Goal: Communication & Community: Ask a question

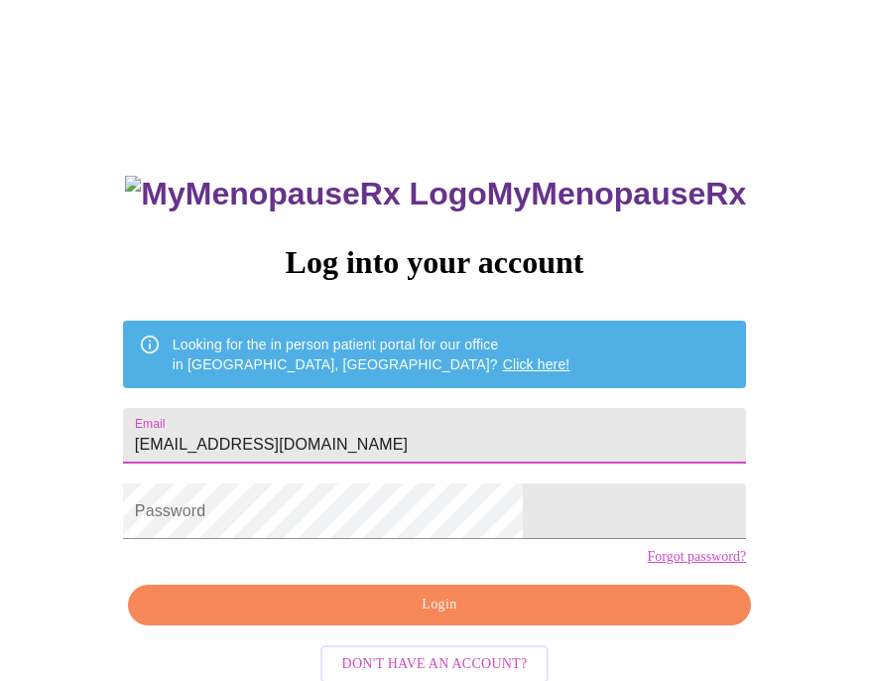
type input "[EMAIL_ADDRESS][DOMAIN_NAME]"
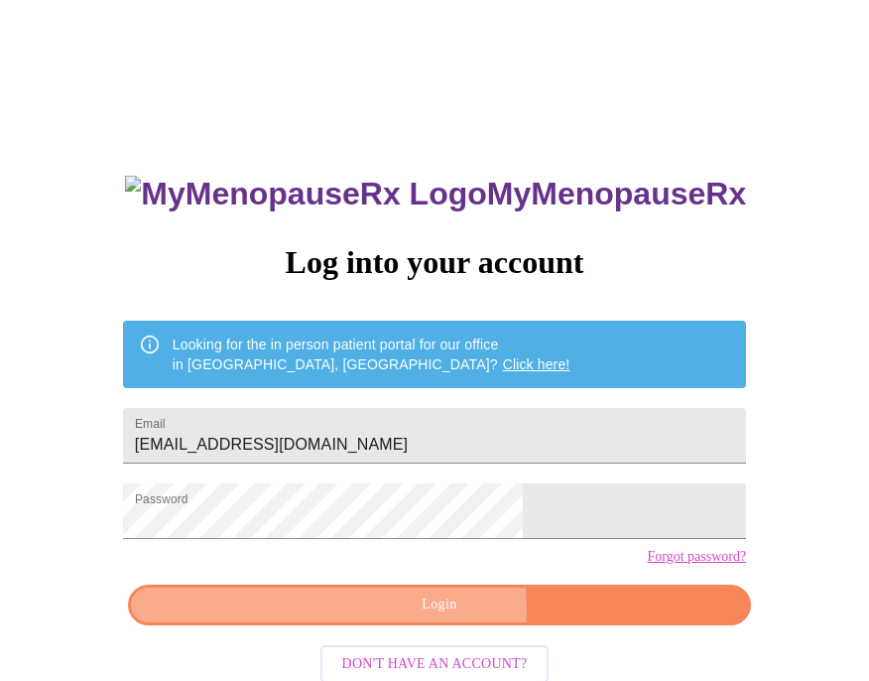
click at [414, 617] on span "Login" at bounding box center [439, 604] width 577 height 25
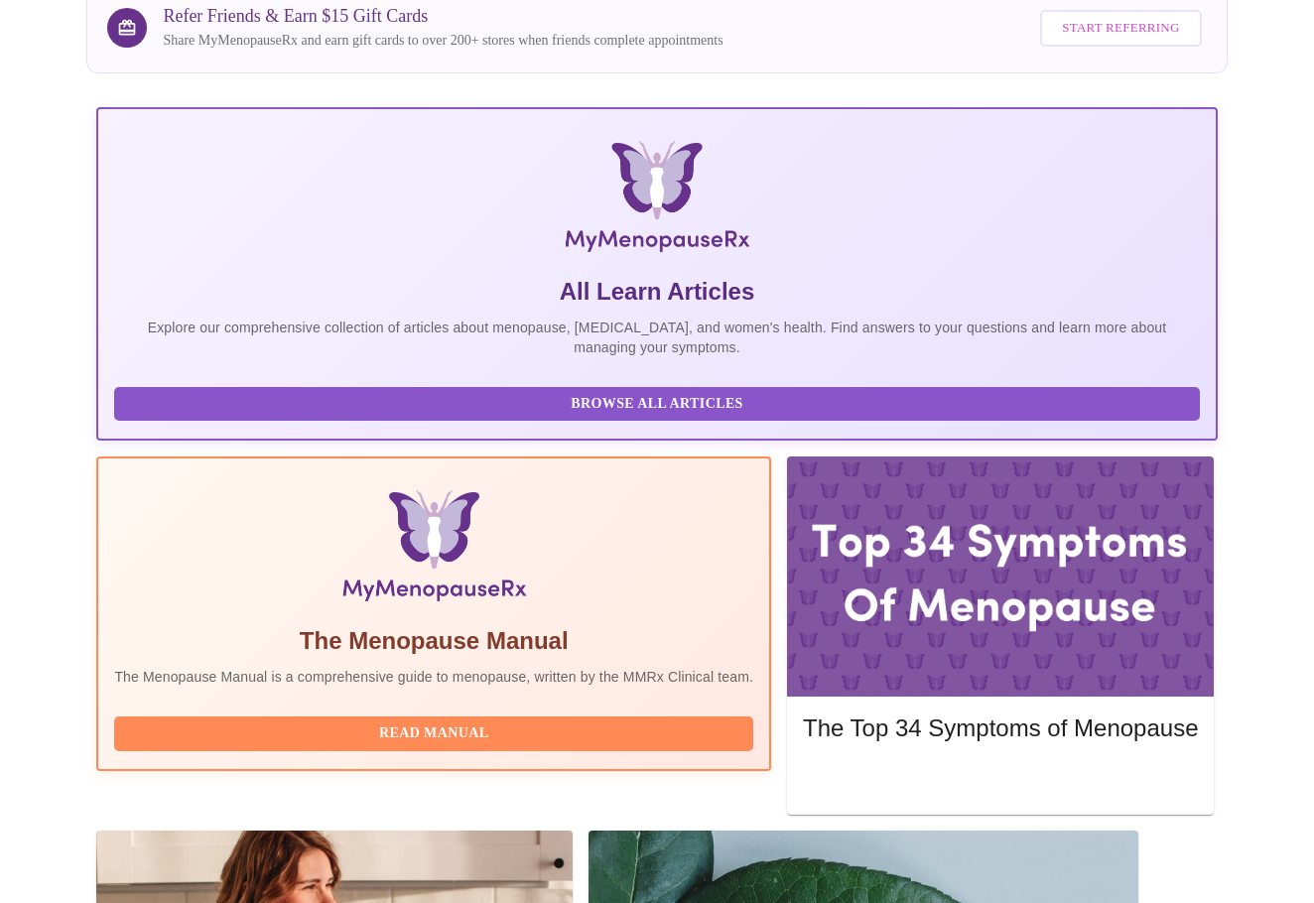
scroll to position [303, 0]
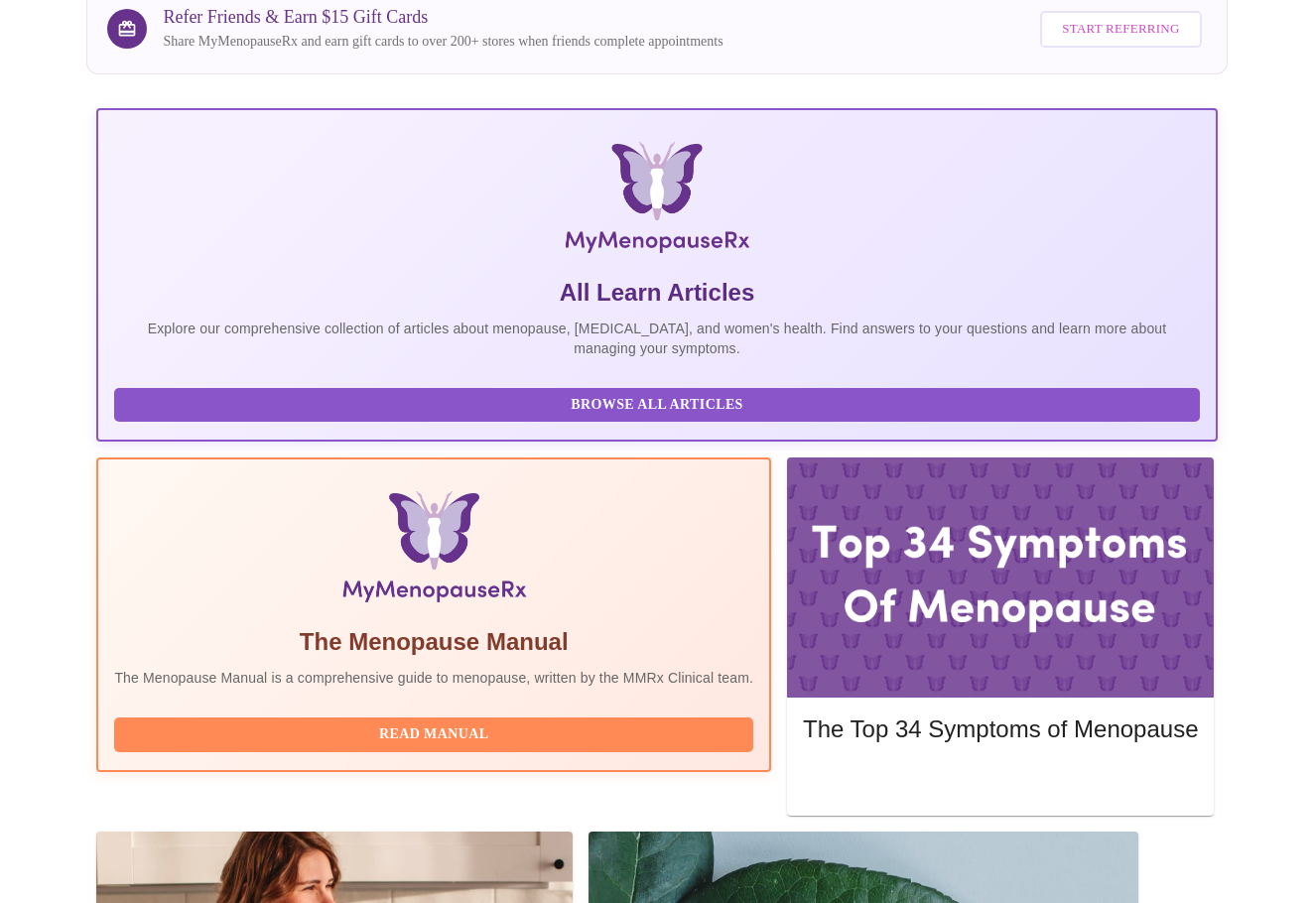
drag, startPoint x: 920, startPoint y: 648, endPoint x: 1113, endPoint y: 639, distance: 193.7
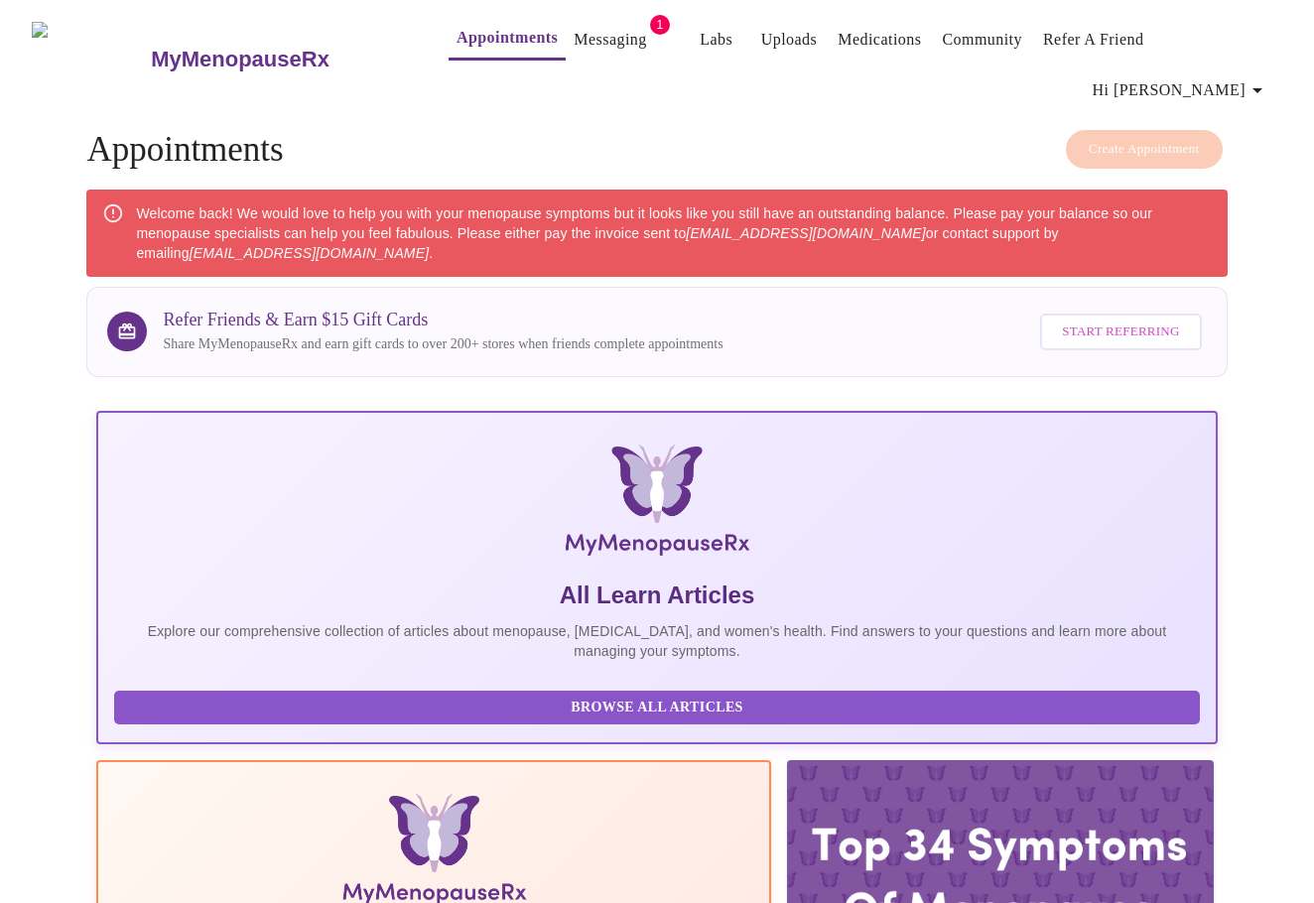
scroll to position [0, 0]
click at [574, 49] on link "Messaging" at bounding box center [610, 40] width 72 height 28
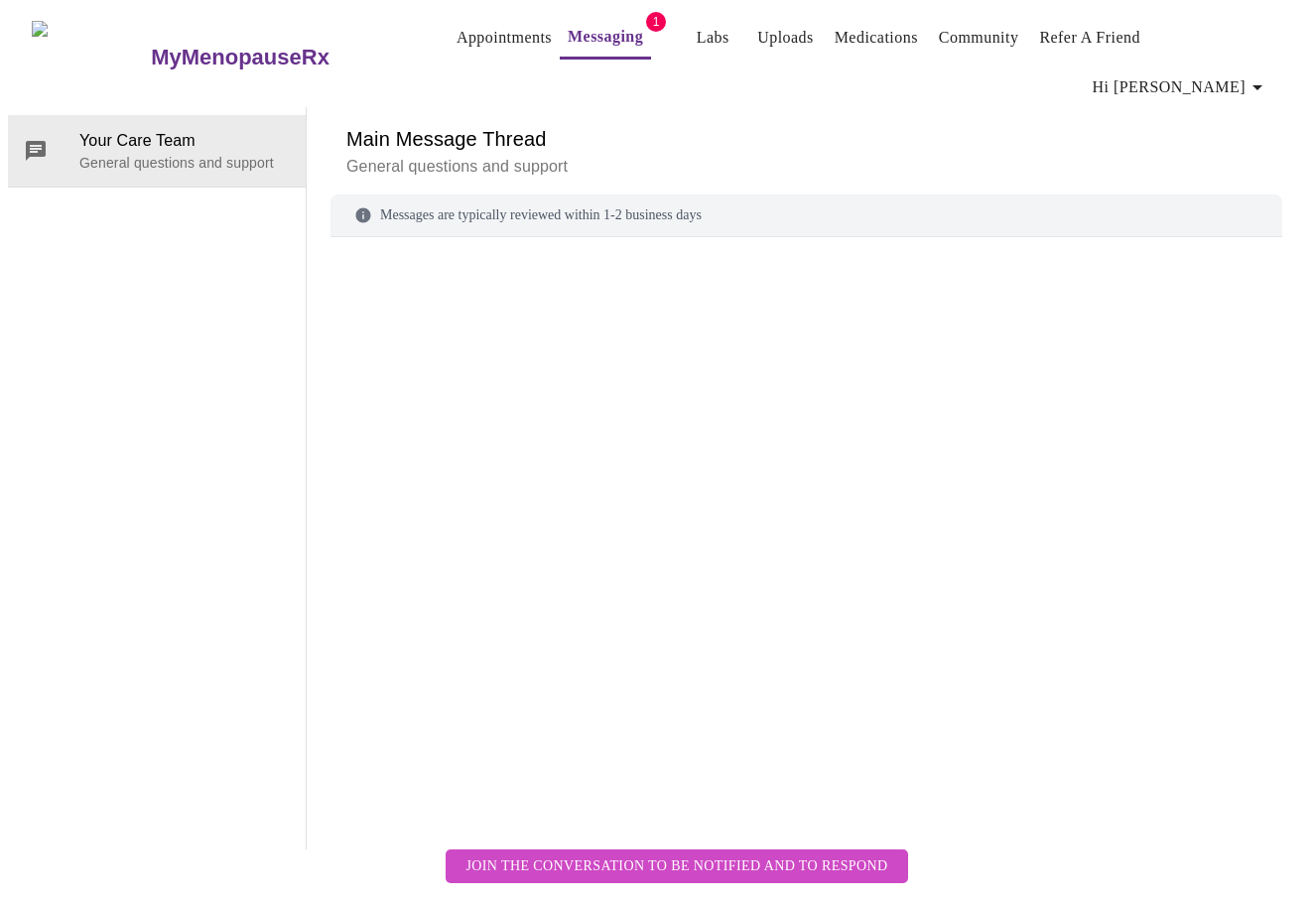
scroll to position [74, 0]
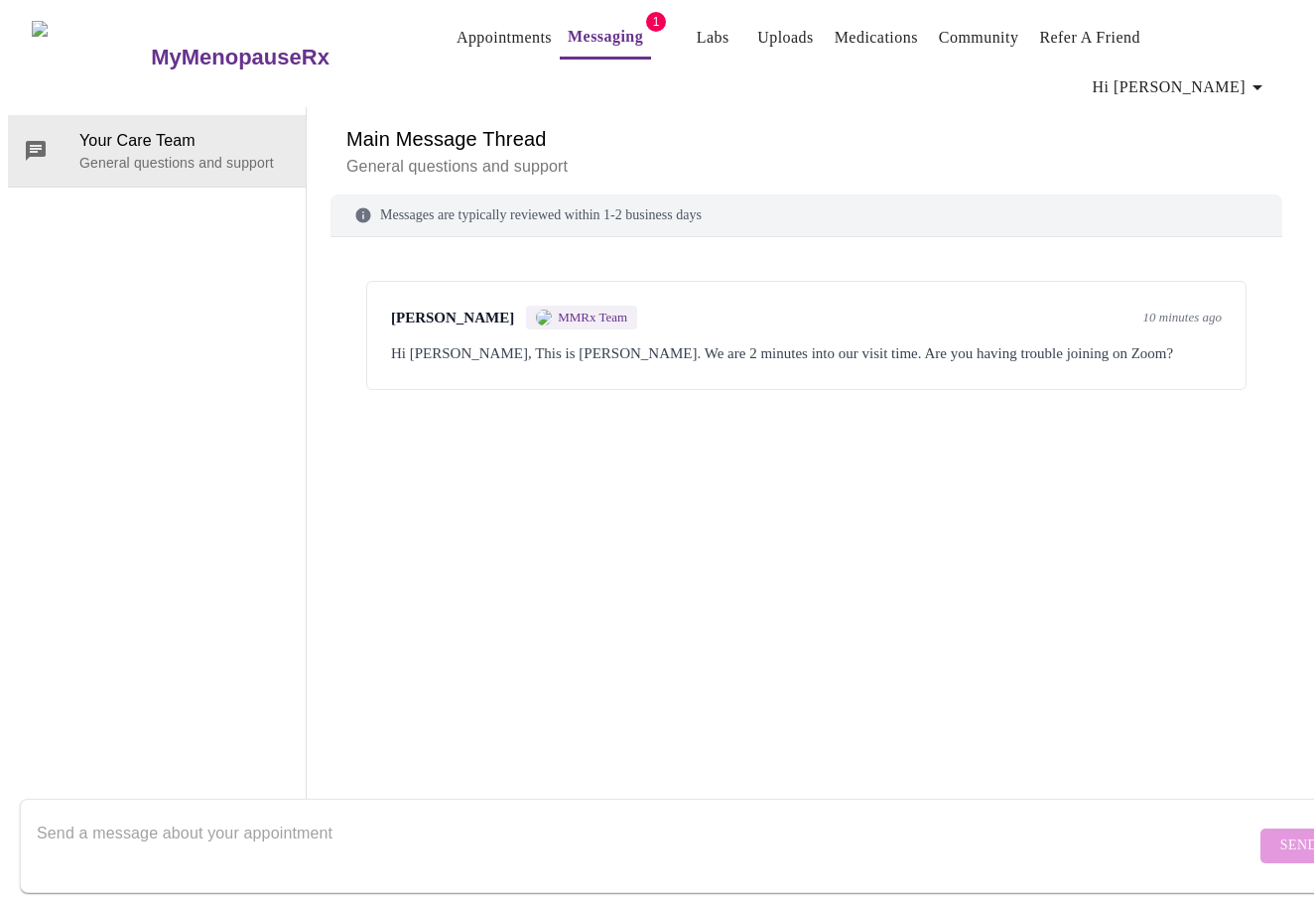
click at [808, 680] on form "Send" at bounding box center [686, 846] width 1332 height 94
click at [781, 680] on textarea "Send a message about your appointment" at bounding box center [646, 846] width 1218 height 64
type textarea "/"
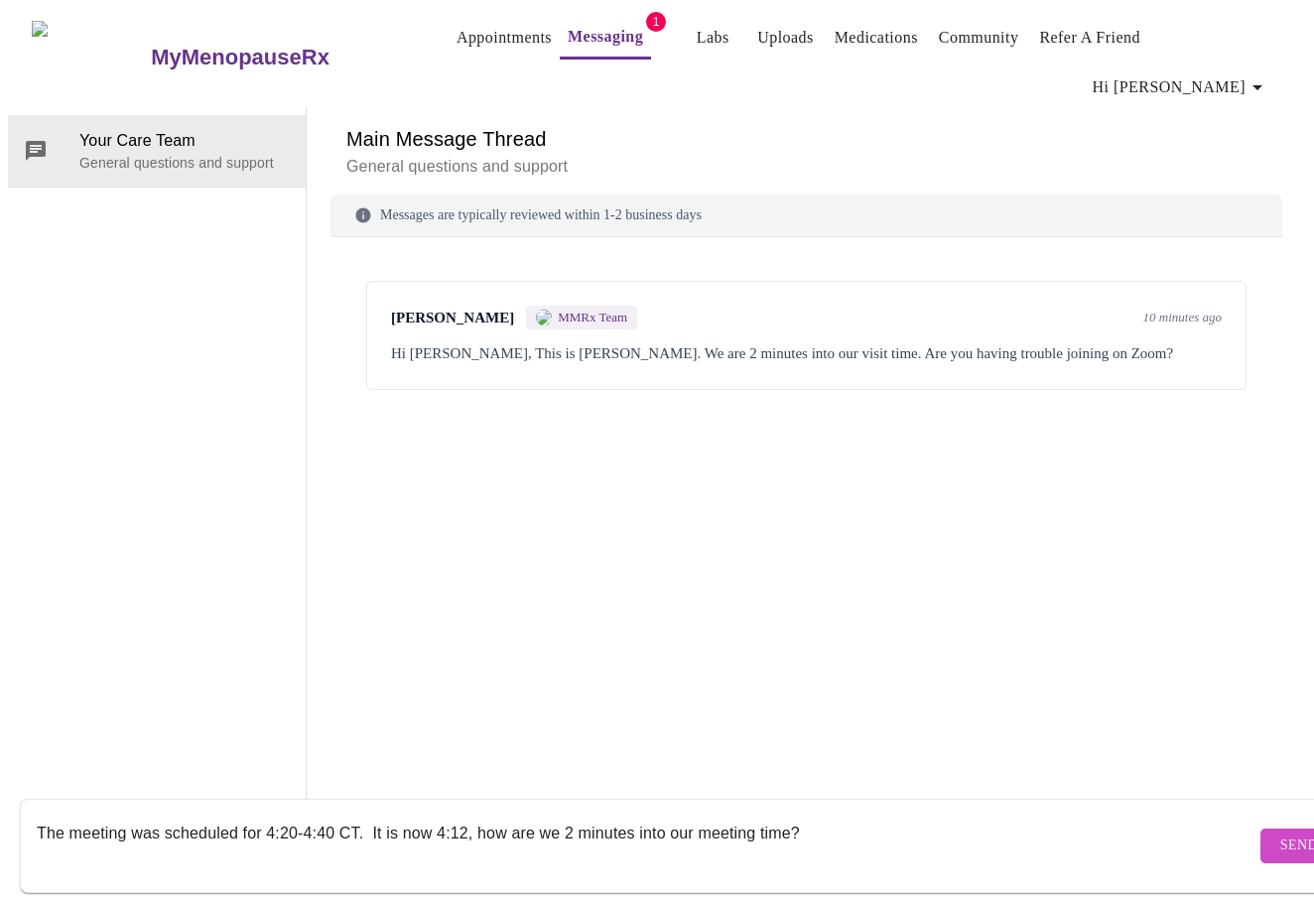
type textarea "The meeting was scheduled for 4:20-4:40 CT. It is now 4:12, how are we 2 minute…"
click at [868, 680] on button "Send" at bounding box center [1298, 846] width 77 height 35
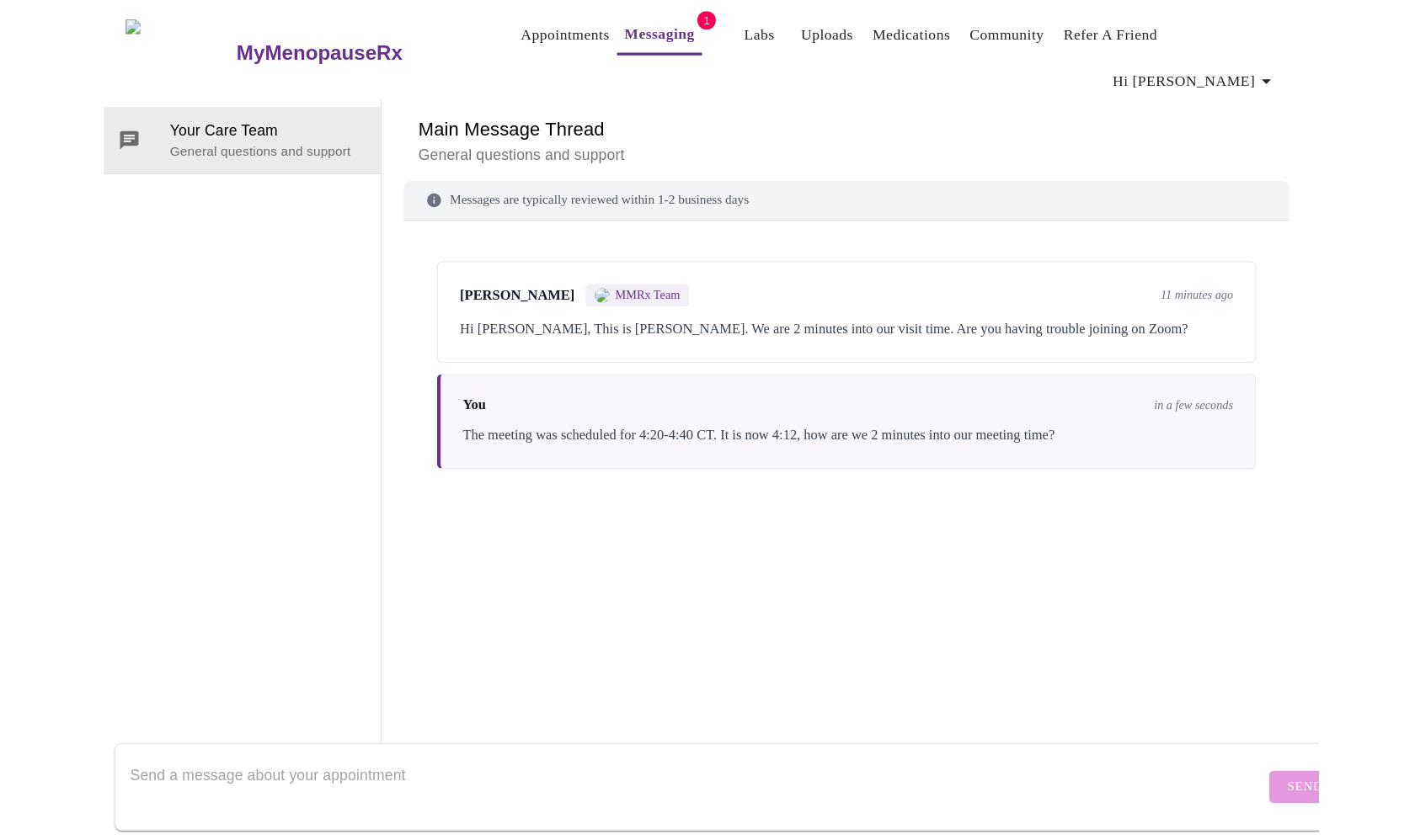
scroll to position [0, 0]
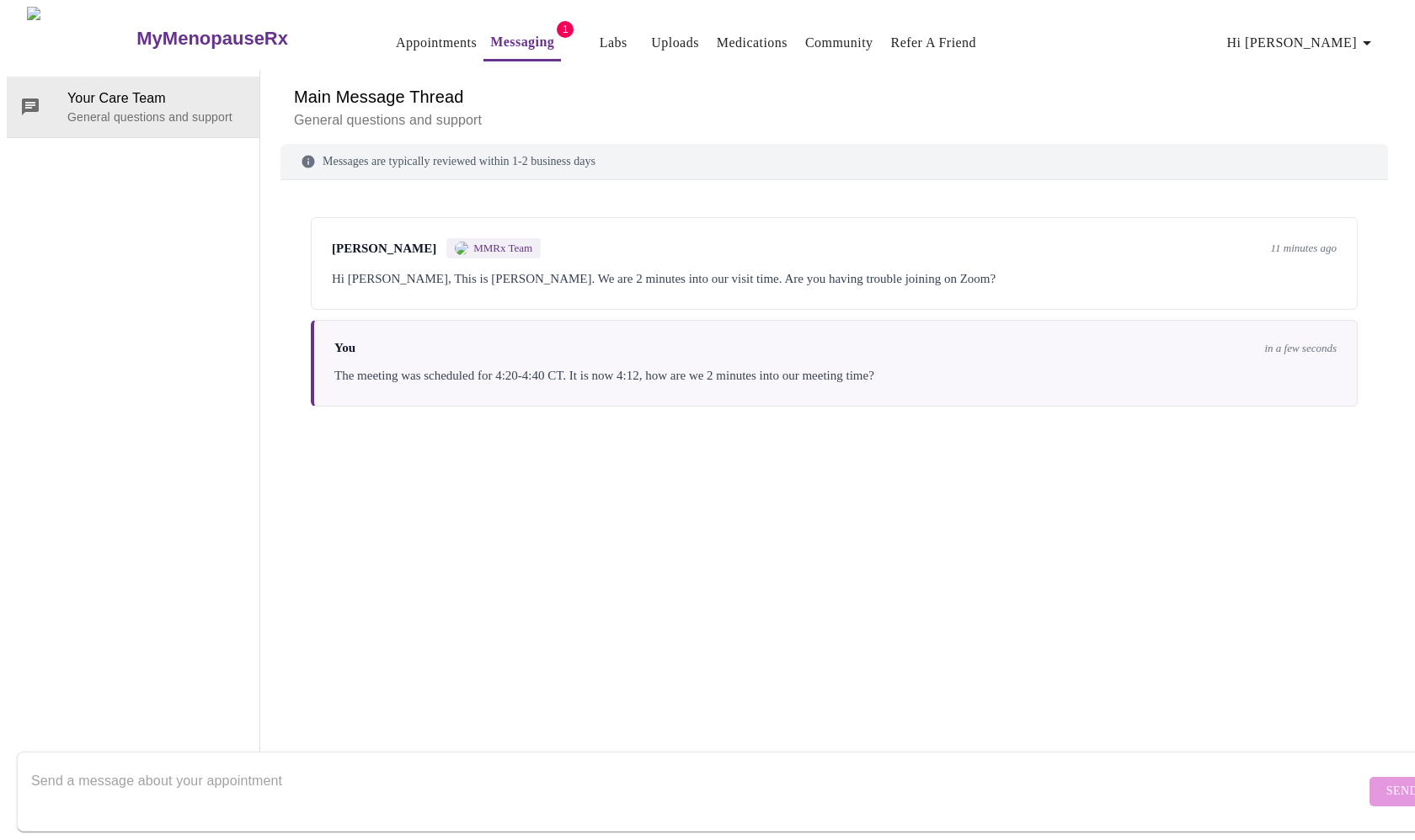
click at [551, 577] on textarea "Send a message about your appointment" at bounding box center [699, 792] width 1334 height 54
type textarea "N"
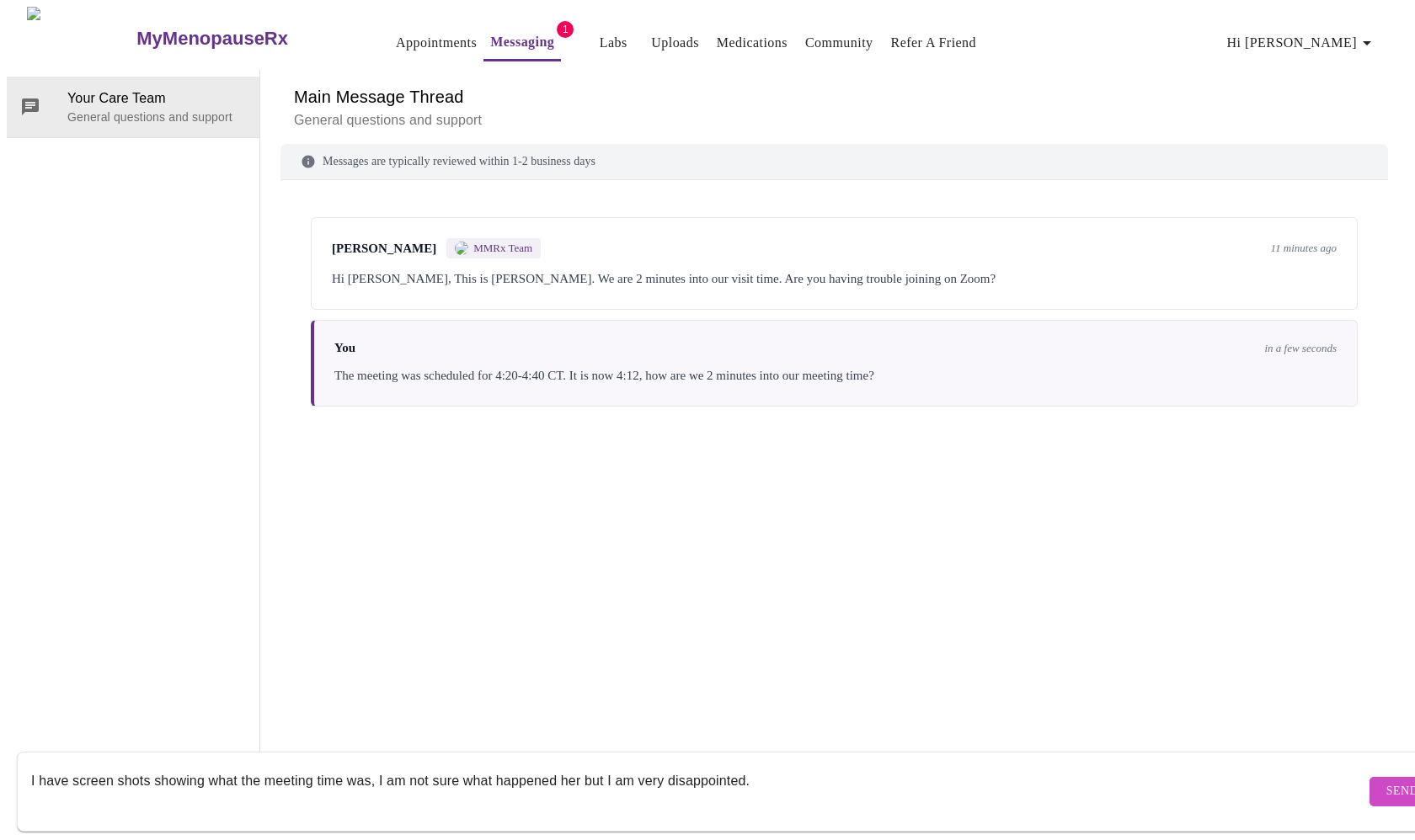
type textarea "I have screen shots showing what the meeting time was, I am not sure what happe…"
click at [737, 577] on button "Send" at bounding box center [1401, 792] width 65 height 30
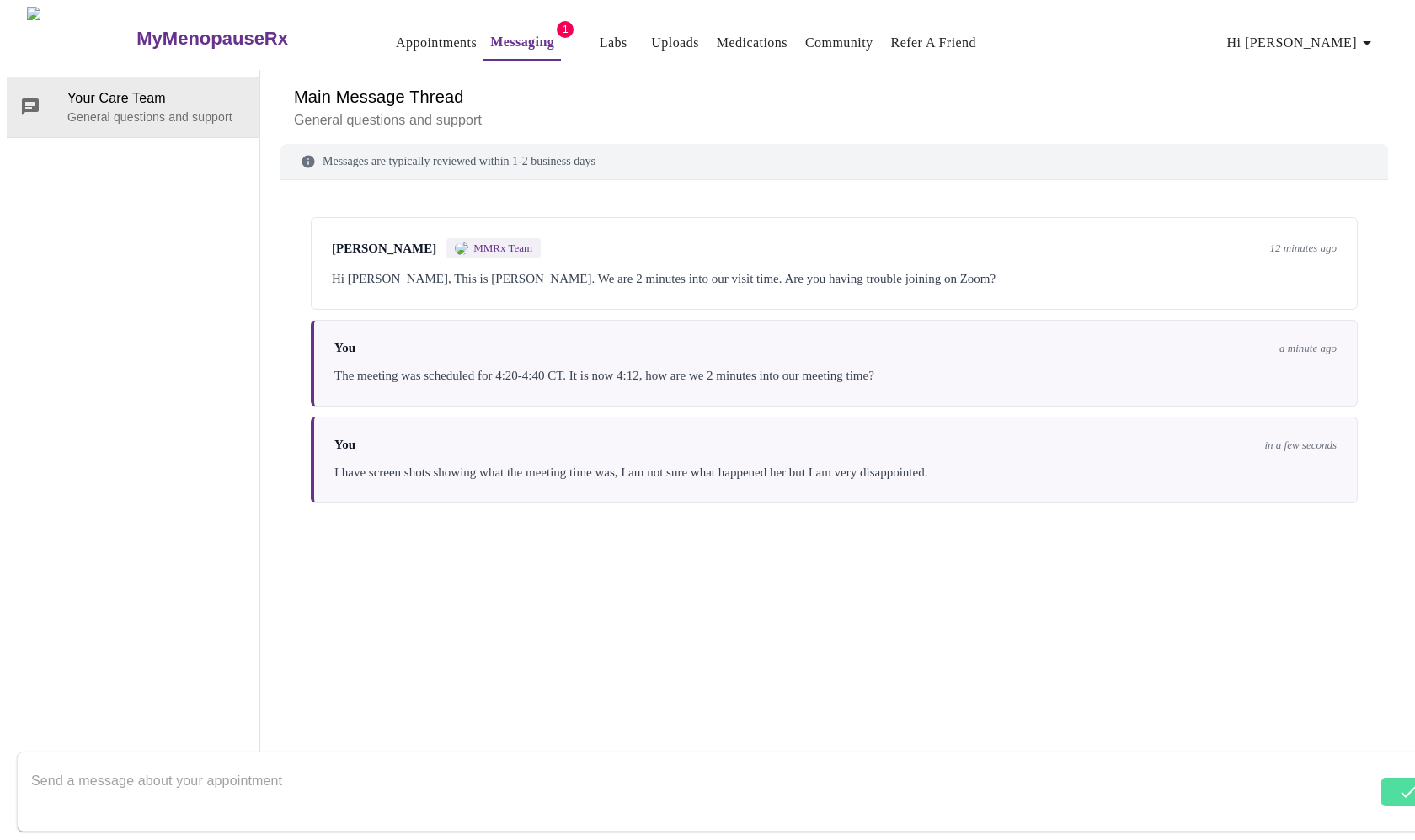
scroll to position [63, 0]
click at [737, 577] on textarea "Send a message about your appointment" at bounding box center [699, 792] width 1334 height 54
type textarea "I"
type textarea "Are you still available for our 4:20 scheduled meeting?"
click at [737, 577] on button "Send" at bounding box center [1401, 792] width 65 height 30
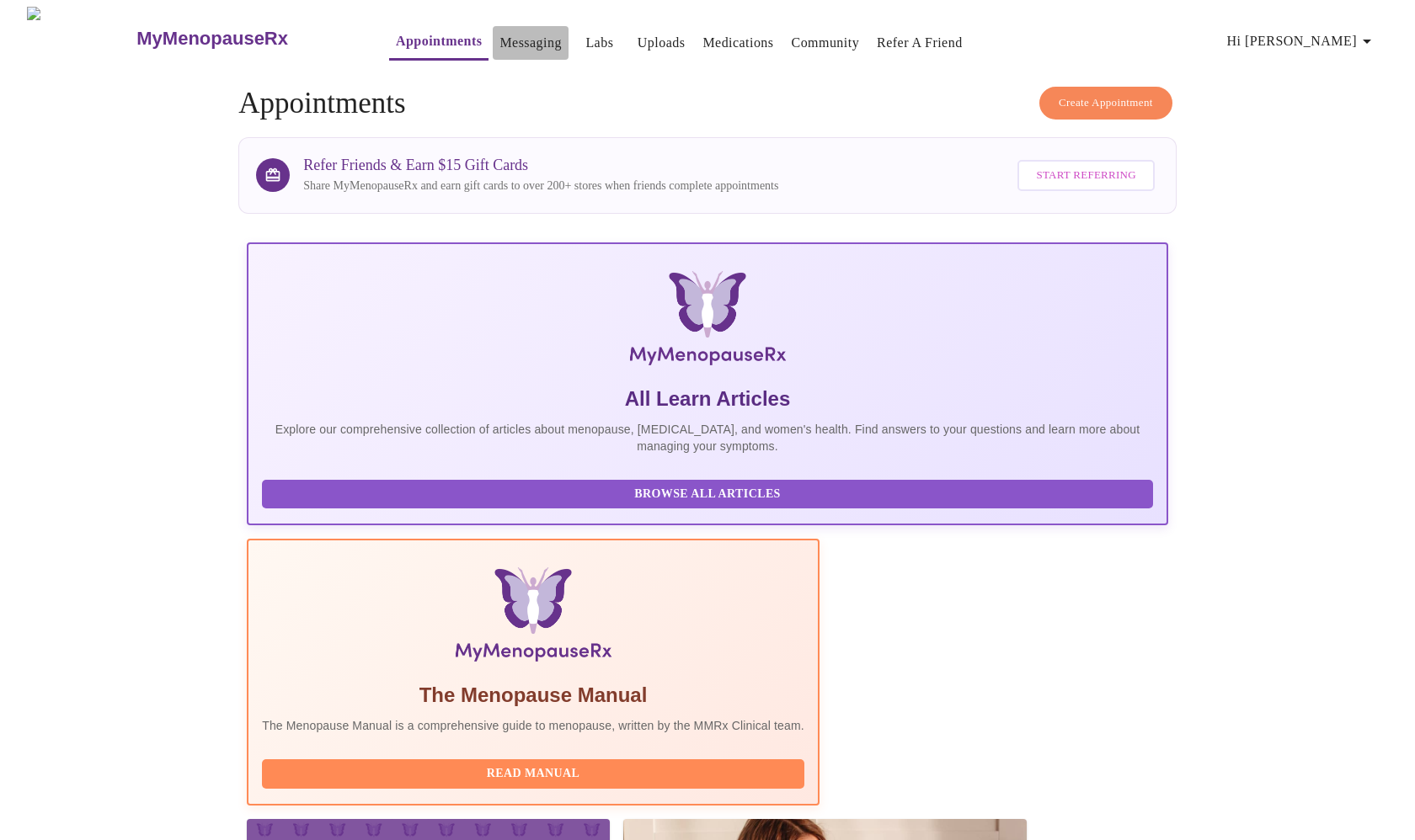
click at [499, 35] on link "Messaging" at bounding box center [530, 43] width 61 height 24
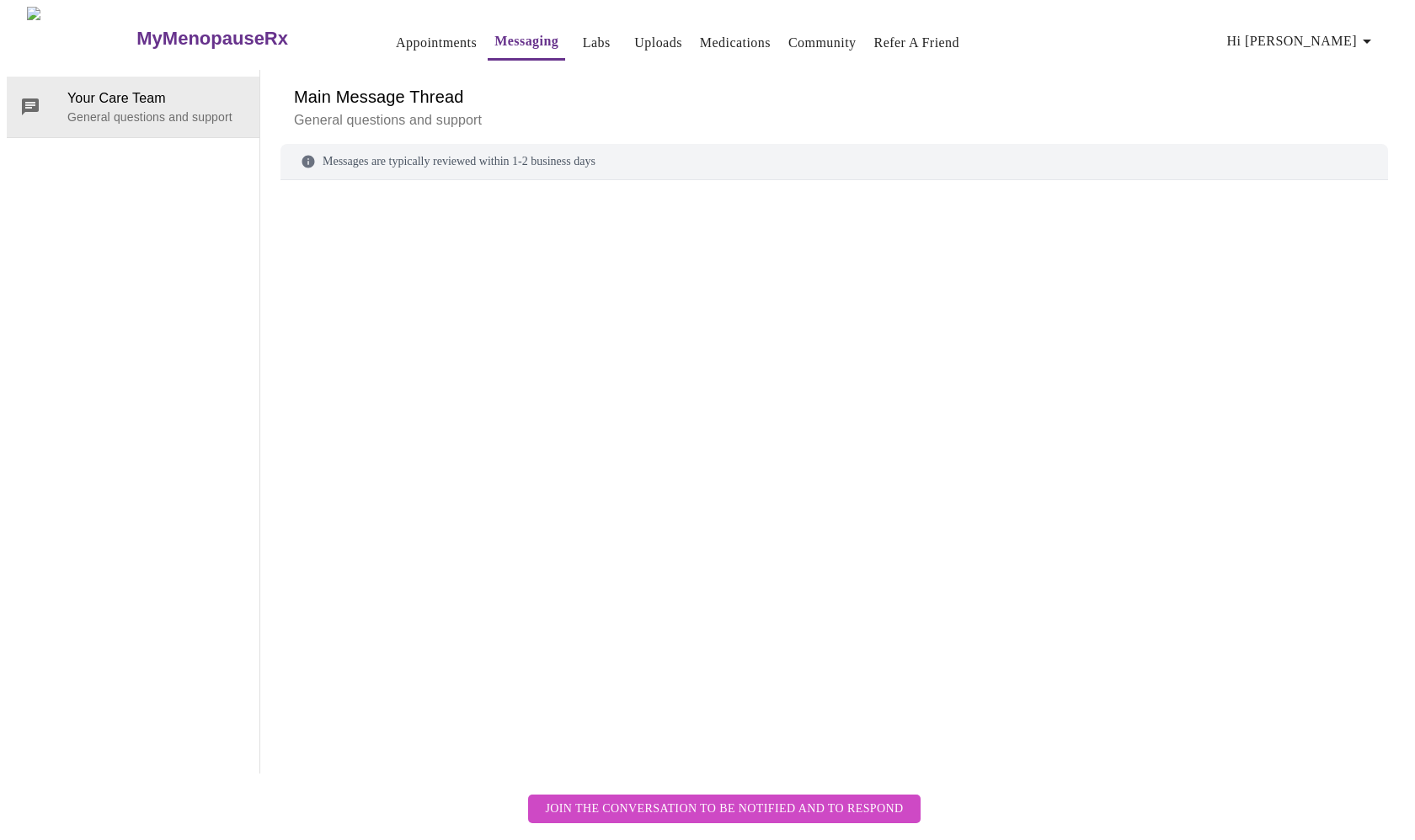
scroll to position [63, 0]
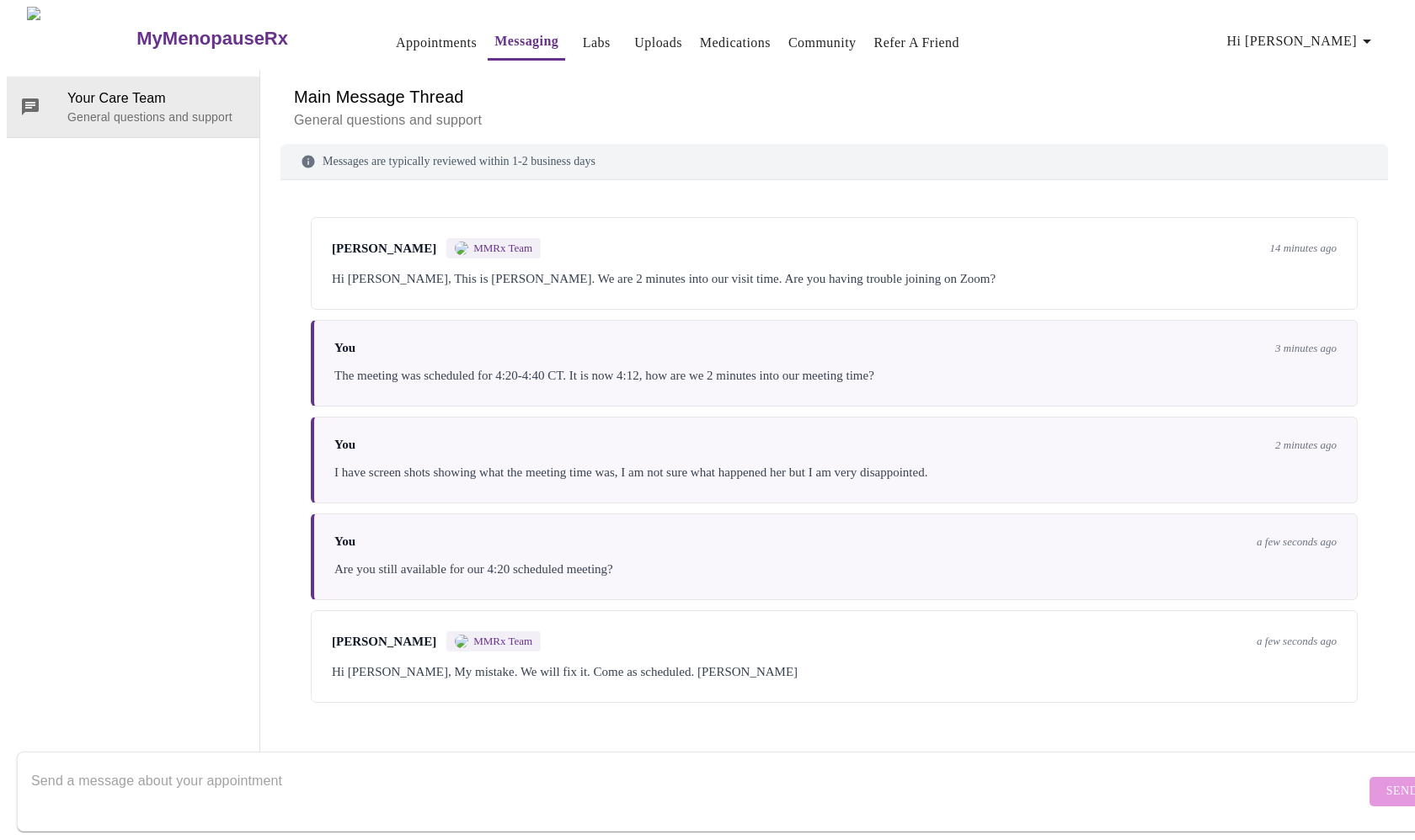
click at [394, 577] on textarea "Send a message about your appointment" at bounding box center [699, 792] width 1334 height 54
type textarea "There is nowhere for me to go? The system just says I missed a meeting and char…"
click at [737, 577] on button "Send" at bounding box center [1401, 792] width 65 height 30
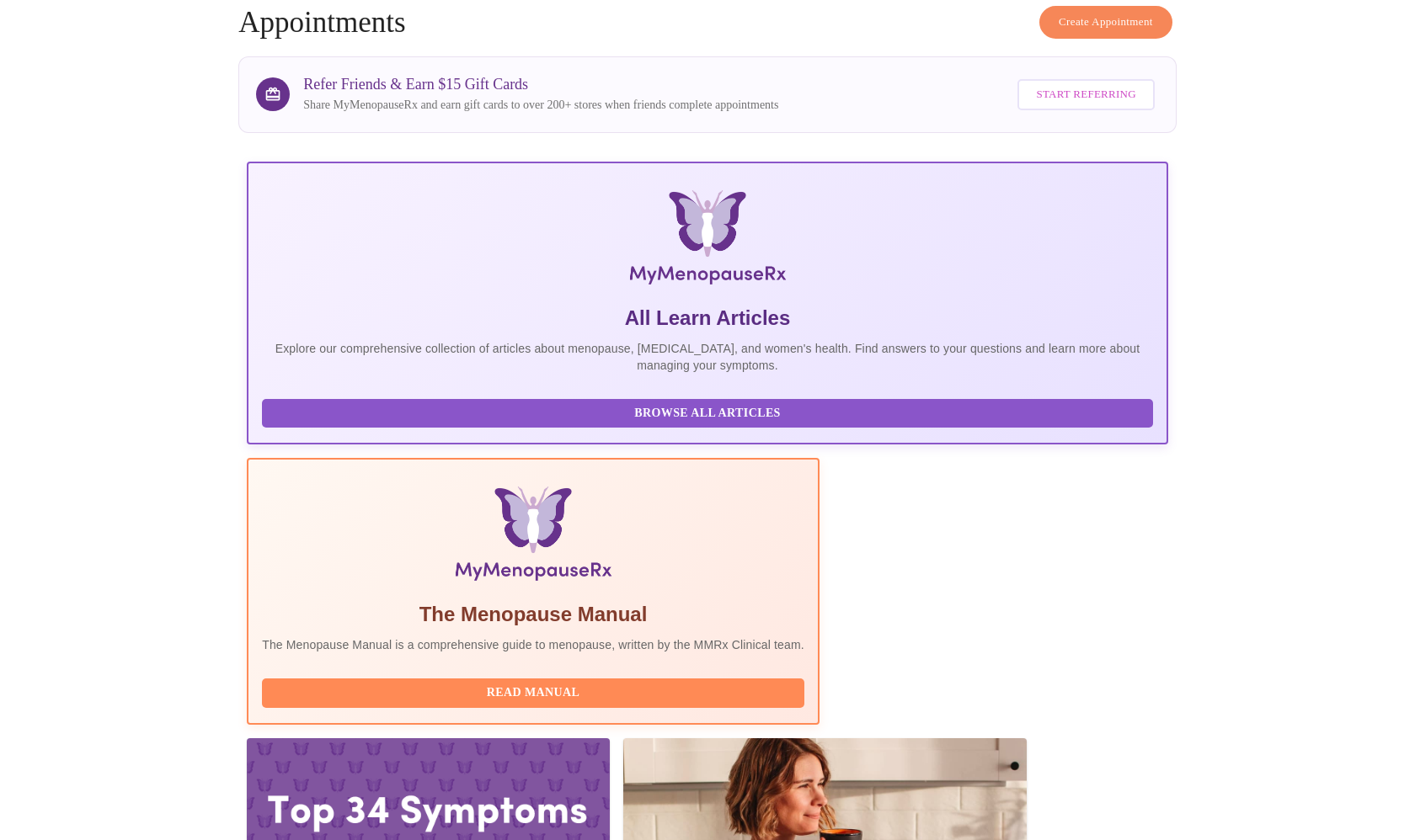
scroll to position [80, 0]
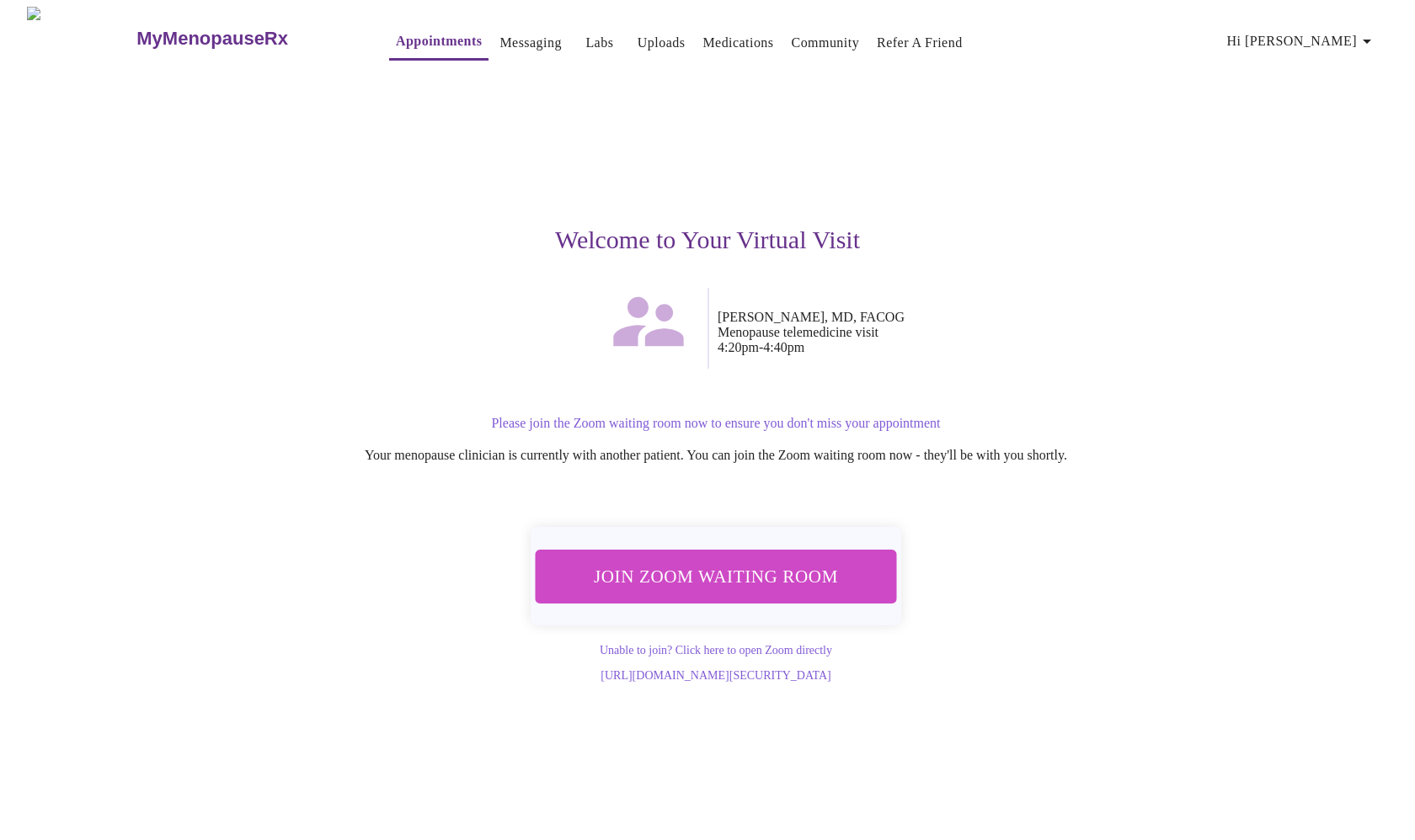
click at [737, 572] on span "Join Zoom Waiting Room" at bounding box center [716, 576] width 317 height 31
